Goal: Understand process/instructions: Learn how to perform a task or action

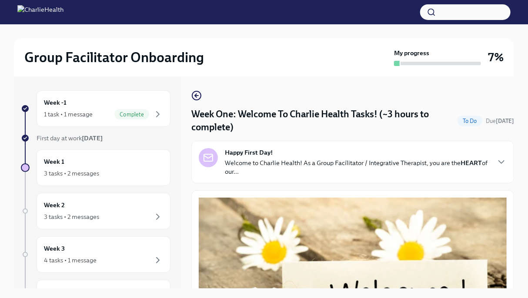
scroll to position [613, 0]
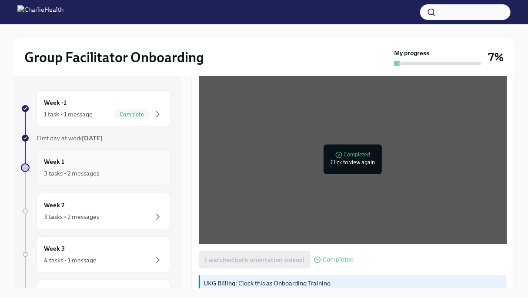
click at [130, 158] on div "Week 1 3 tasks • 2 messages" at bounding box center [103, 168] width 119 height 22
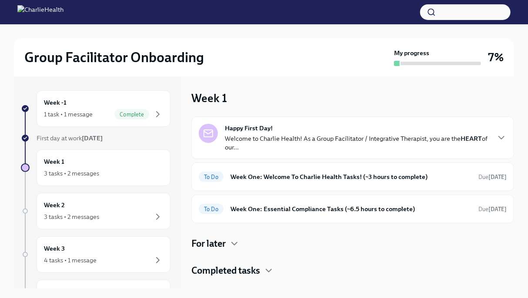
click at [130, 158] on div "Week 1 3 tasks • 2 messages" at bounding box center [103, 168] width 119 height 22
click at [264, 182] on div "To Do Week One: Welcome To Charlie Health Tasks! (~3 hours to complete) Due [DA…" at bounding box center [353, 177] width 308 height 14
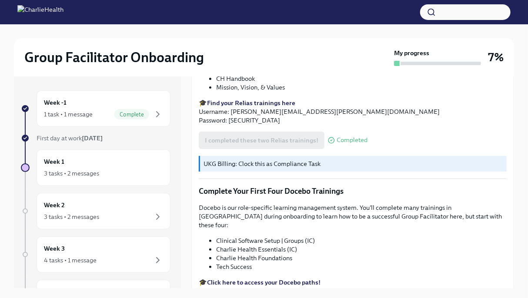
scroll to position [1107, 0]
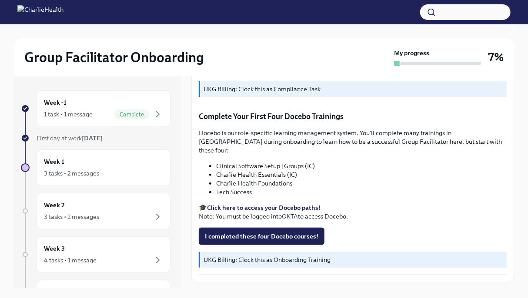
click at [256, 203] on p "🎓 Click here to access your Docebo paths! Note: You must be logged into OKTA to…" at bounding box center [353, 211] width 308 height 17
click at [244, 170] on li "Charlie Health Essentials (IC)" at bounding box center [361, 174] width 290 height 9
click at [233, 204] on strong "Click here to access your Docebo paths!" at bounding box center [263, 208] width 113 height 8
